Goal: Information Seeking & Learning: Learn about a topic

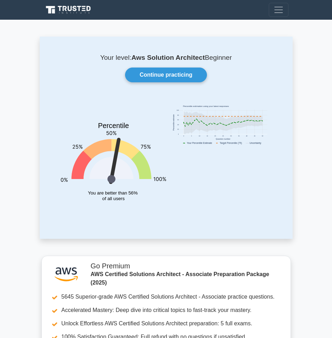
click at [71, 8] on icon at bounding box center [70, 8] width 4 height 5
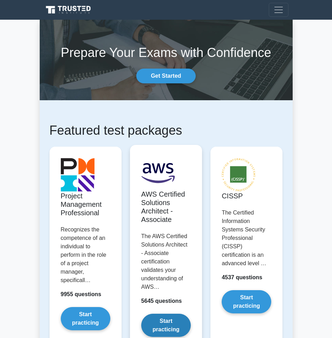
click at [164, 320] on link "Start practicing" at bounding box center [166, 325] width 50 height 23
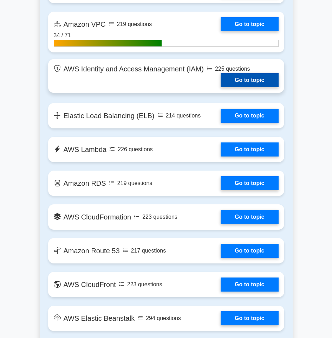
scroll to position [457, 0]
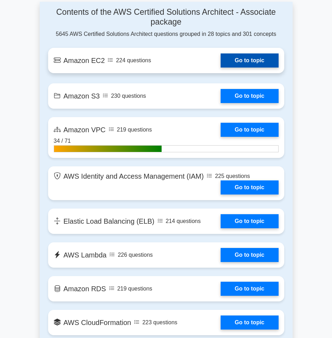
click at [255, 57] on link "Go to topic" at bounding box center [250, 60] width 58 height 14
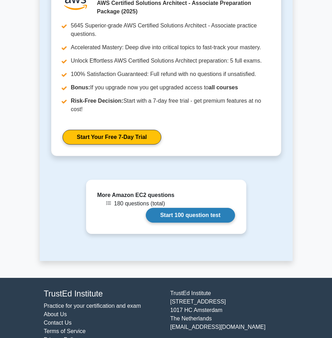
scroll to position [1021, 0]
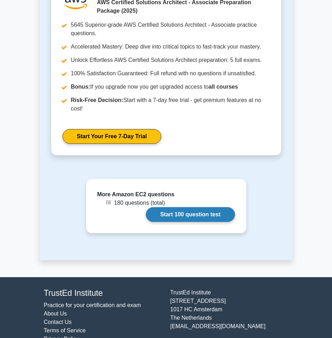
click at [171, 207] on link "Start 100 question test" at bounding box center [190, 214] width 89 height 15
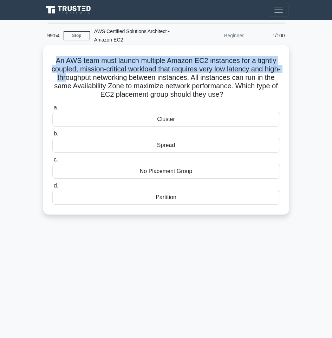
drag, startPoint x: 50, startPoint y: 63, endPoint x: 82, endPoint y: 80, distance: 36.3
click at [82, 80] on div "An AWS team must launch multiple Amazon EC2 instances for a tightly coupled, mi…" at bounding box center [166, 130] width 241 height 164
click at [46, 69] on div "An AWS team must launch multiple Amazon EC2 instances for a tightly coupled, mi…" at bounding box center [166, 130] width 241 height 164
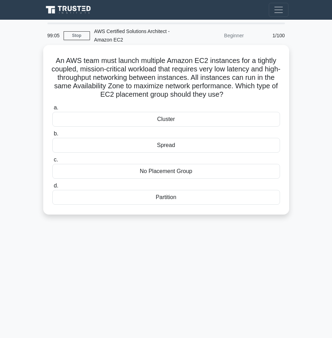
click at [182, 171] on div "No Placement Group" at bounding box center [166, 171] width 228 height 15
click at [52, 162] on input "c. No Placement Group" at bounding box center [52, 160] width 0 height 5
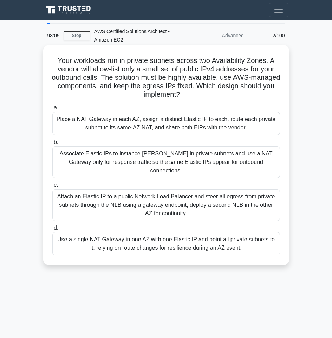
click at [129, 124] on div "Place a NAT Gateway in each AZ, assign a distinct Elastic IP to each, route eac…" at bounding box center [166, 123] width 228 height 23
click at [52, 110] on input "a. Place a NAT Gateway in each AZ, assign a distinct Elastic IP to each, route …" at bounding box center [52, 108] width 0 height 5
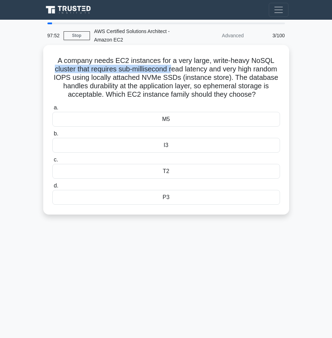
drag, startPoint x: 65, startPoint y: 72, endPoint x: 185, endPoint y: 69, distance: 120.0
click at [185, 69] on h5 "A company needs EC2 instances for a very large, write-heavy NoSQL cluster that …" at bounding box center [166, 77] width 229 height 43
click at [177, 153] on div "I3" at bounding box center [166, 145] width 228 height 15
click at [52, 136] on input "b. I3" at bounding box center [52, 134] width 0 height 5
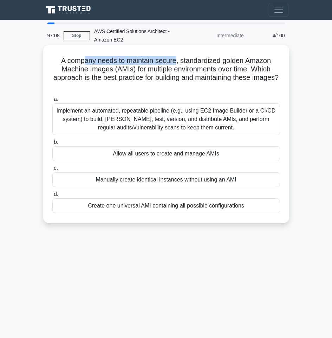
drag, startPoint x: 176, startPoint y: 64, endPoint x: 82, endPoint y: 62, distance: 93.3
click at [82, 62] on h5 "A company needs to maintain secure, standardized golden Amazon Machine Images (…" at bounding box center [166, 73] width 229 height 34
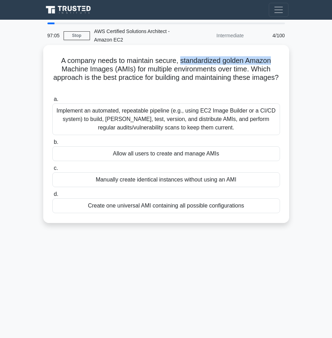
drag, startPoint x: 181, startPoint y: 65, endPoint x: 282, endPoint y: 62, distance: 101.0
click at [282, 62] on div "A company needs to maintain secure, standardized golden Amazon Machine Images (…" at bounding box center [166, 134] width 241 height 172
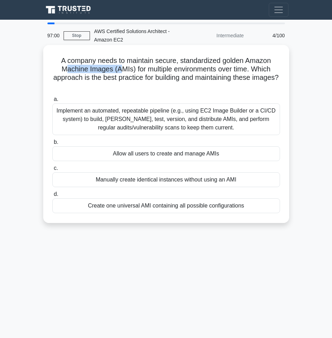
drag, startPoint x: 64, startPoint y: 73, endPoint x: 122, endPoint y: 72, distance: 58.4
click at [122, 72] on h5 "A company needs to maintain secure, standardized golden Amazon Machine Images (…" at bounding box center [166, 73] width 229 height 34
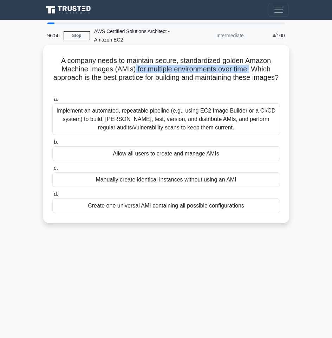
drag, startPoint x: 132, startPoint y: 68, endPoint x: 252, endPoint y: 69, distance: 119.6
click at [252, 69] on h5 "A company needs to maintain secure, standardized golden Amazon Machine Images (…" at bounding box center [166, 73] width 229 height 34
drag, startPoint x: 175, startPoint y: 120, endPoint x: 142, endPoint y: 125, distance: 33.0
click at [142, 125] on div "Implement an automated, repeatable pipeline (e.g., using EC2 Image Builder or a…" at bounding box center [166, 119] width 228 height 32
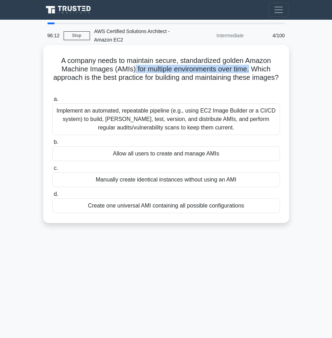
click at [52, 102] on input "a. Implement an automated, repeatable pipeline (e.g., using EC2 Image Builder o…" at bounding box center [52, 99] width 0 height 5
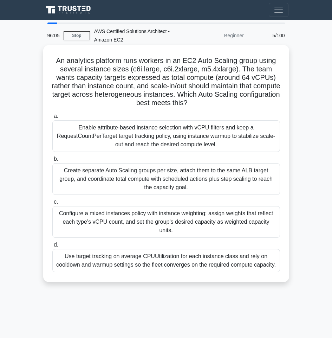
click at [182, 254] on div "Use target tracking on average CPUUtilization for each instance class and rely …" at bounding box center [166, 260] width 228 height 23
click at [52, 247] on input "d. Use target tracking on average CPUUtilization for each instance class and re…" at bounding box center [52, 245] width 0 height 5
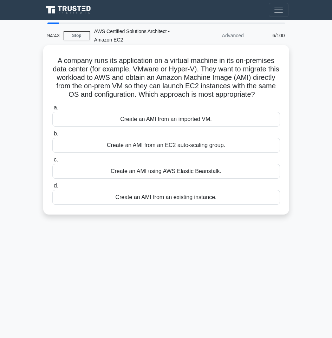
click at [214, 205] on div "Create an AMI from an existing instance." at bounding box center [166, 197] width 228 height 15
click at [52, 188] on input "d. Create an AMI from an existing instance." at bounding box center [52, 186] width 0 height 5
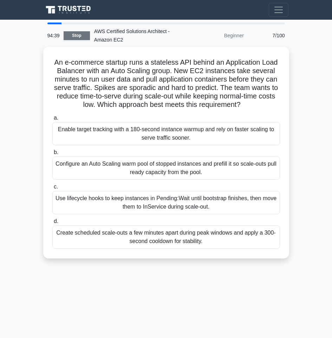
click at [78, 36] on link "Stop" at bounding box center [77, 35] width 26 height 9
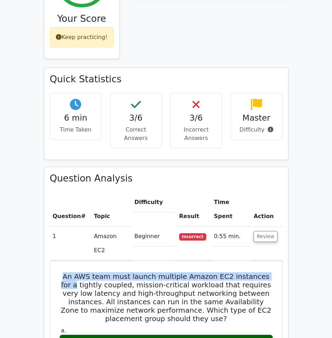
scroll to position [0, 4]
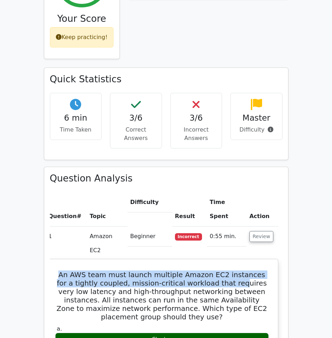
drag, startPoint x: 65, startPoint y: 213, endPoint x: 218, endPoint y: 226, distance: 152.9
click at [218, 271] on h5 "An AWS team must launch multiple Amazon EC2 instances for a tightly coupled, mi…" at bounding box center [162, 296] width 215 height 51
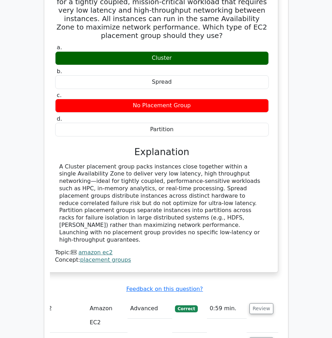
scroll to position [668, 0]
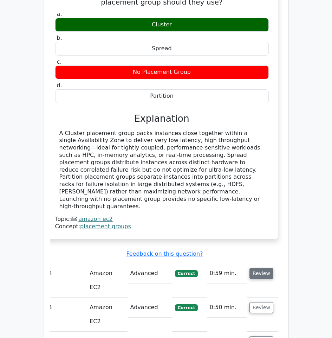
click at [261, 268] on button "Review" at bounding box center [262, 273] width 24 height 11
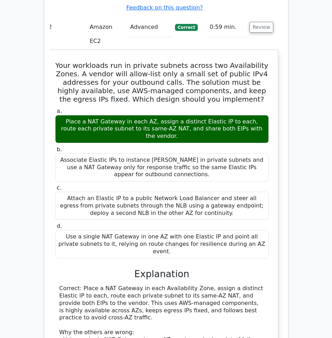
scroll to position [1091, 0]
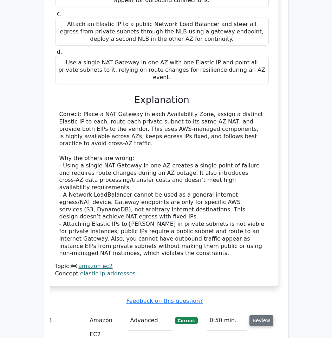
click at [261, 315] on button "Review" at bounding box center [262, 320] width 24 height 11
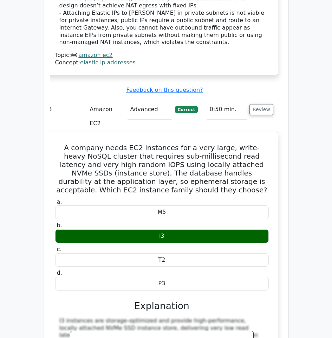
scroll to position [1407, 0]
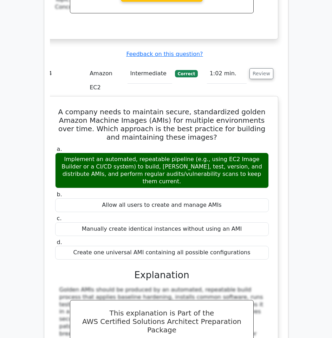
scroll to position [1759, 0]
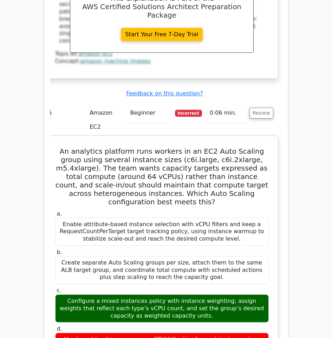
scroll to position [2181, 0]
